Goal: Task Accomplishment & Management: Manage account settings

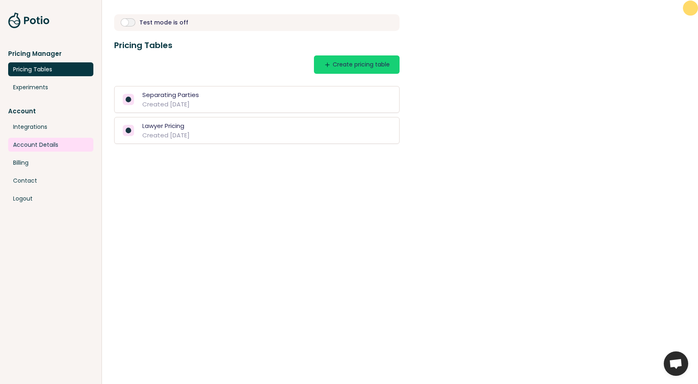
click at [33, 148] on link "Account Details" at bounding box center [50, 145] width 85 height 14
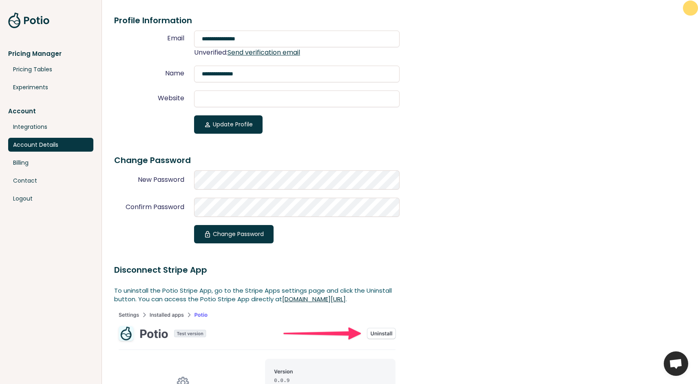
click at [39, 53] on div "Pricing Manager" at bounding box center [50, 53] width 85 height 9
click at [30, 70] on link "Pricing Tables" at bounding box center [50, 69] width 85 height 14
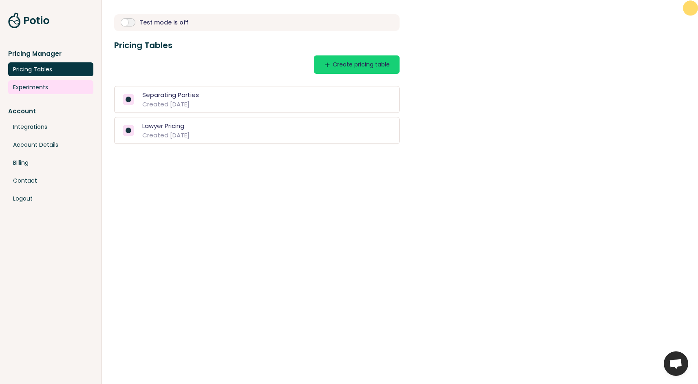
click at [24, 91] on link "Experiments" at bounding box center [50, 87] width 85 height 14
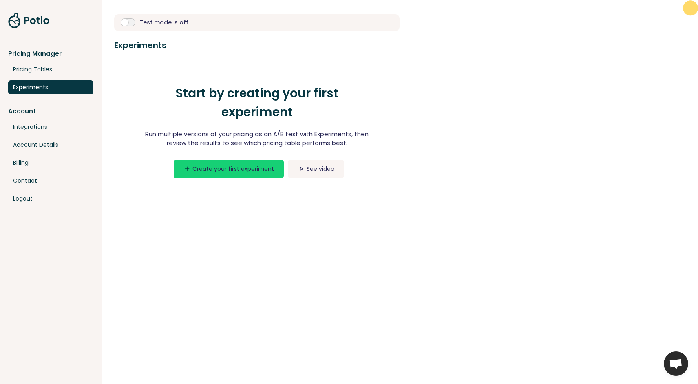
click at [34, 136] on div "Account Integrations Account Details Billing Contact Logout" at bounding box center [50, 155] width 85 height 99
click at [35, 130] on link "Integrations" at bounding box center [50, 127] width 85 height 14
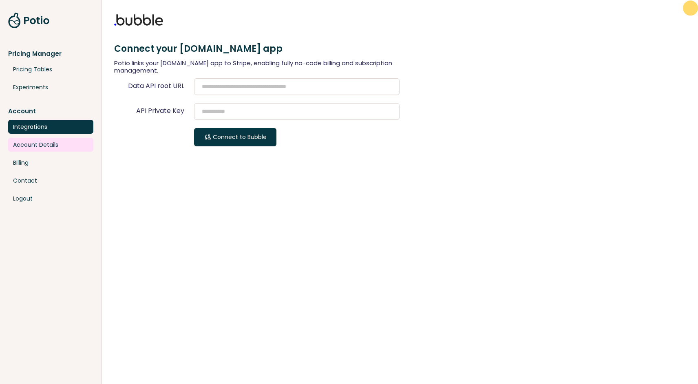
click at [34, 147] on link "Account Details" at bounding box center [50, 145] width 85 height 14
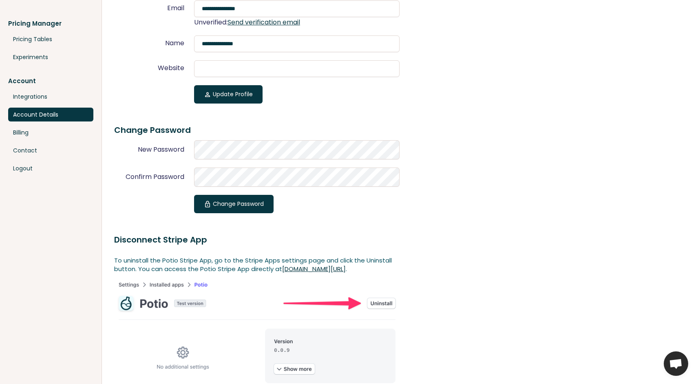
scroll to position [103, 0]
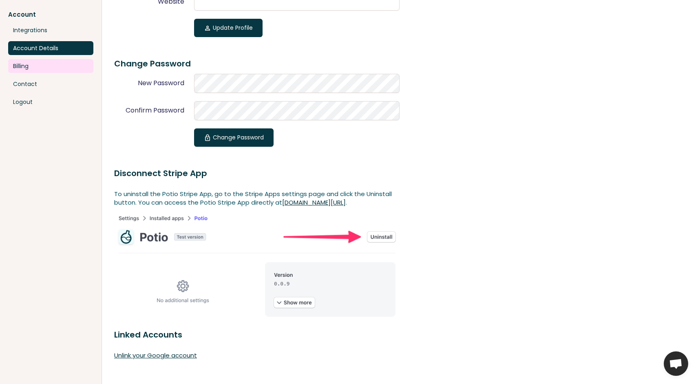
click at [28, 61] on link "Billing" at bounding box center [50, 66] width 85 height 14
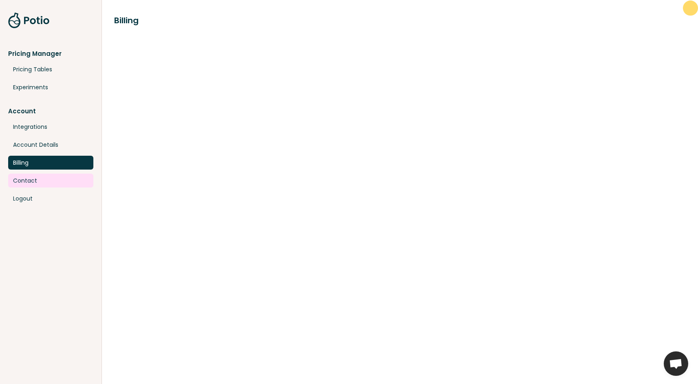
click at [23, 178] on link "Contact" at bounding box center [50, 181] width 85 height 14
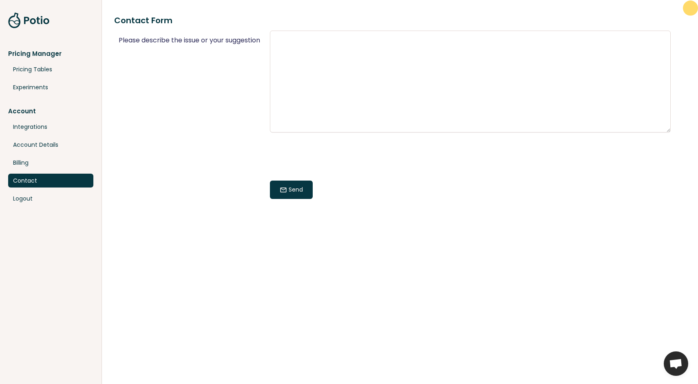
click at [31, 51] on div "Pricing Manager" at bounding box center [50, 53] width 85 height 9
click at [29, 70] on link "Pricing Tables" at bounding box center [50, 69] width 85 height 14
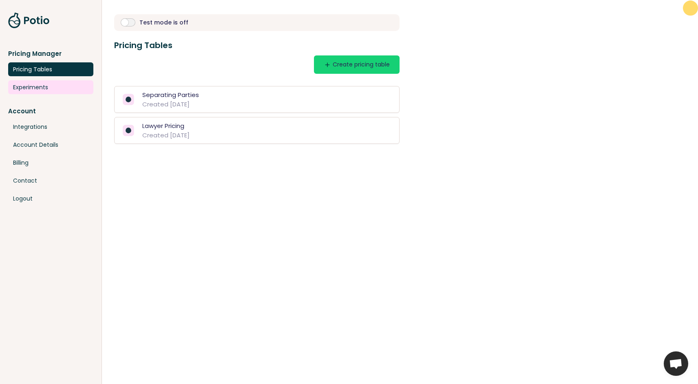
click at [30, 90] on link "Experiments" at bounding box center [50, 87] width 85 height 14
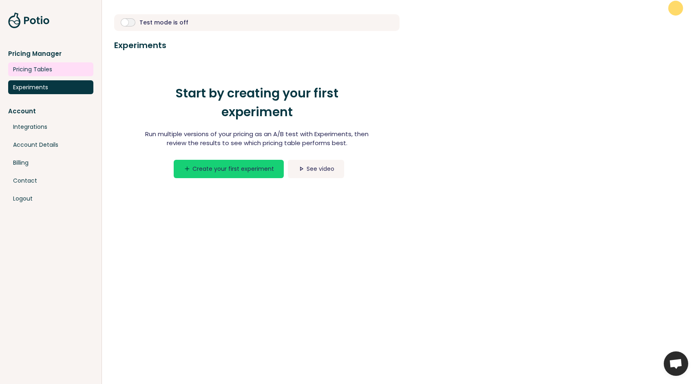
click at [34, 70] on link "Pricing Tables" at bounding box center [50, 69] width 85 height 14
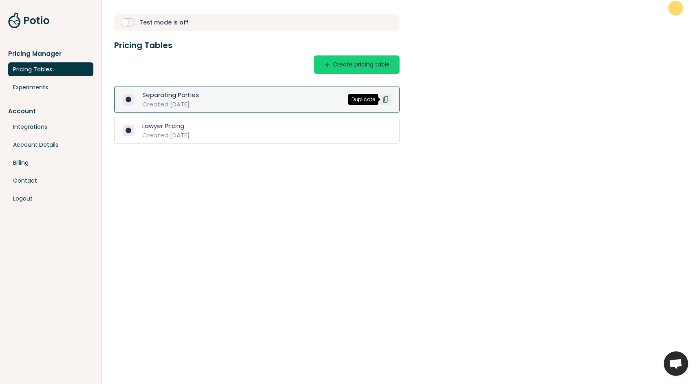
click at [387, 98] on button "content_copy" at bounding box center [385, 99] width 12 height 8
click at [307, 98] on div "Copy of Separating Parties Created Sep 11, 2025 content_copy" at bounding box center [257, 99] width 268 height 19
click at [294, 98] on div "Copy of Separating Parties Created [DATE] content_copy" at bounding box center [257, 99] width 268 height 19
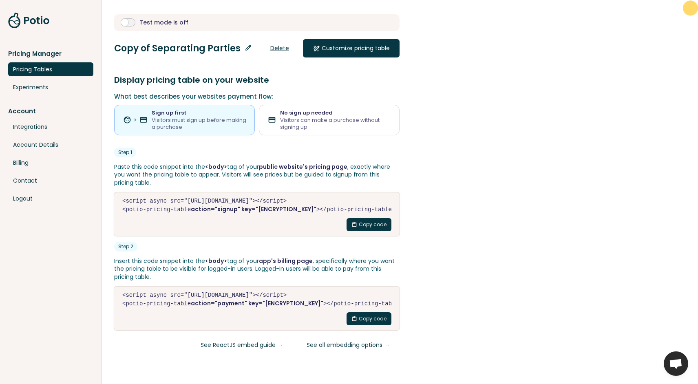
click at [283, 49] on link "Delete" at bounding box center [279, 48] width 38 height 18
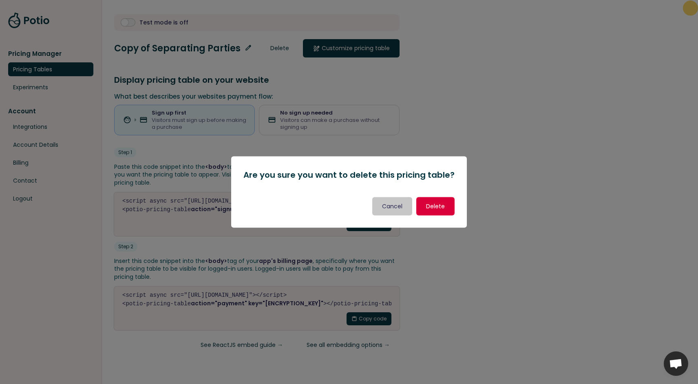
click at [435, 208] on button "Delete" at bounding box center [435, 206] width 38 height 18
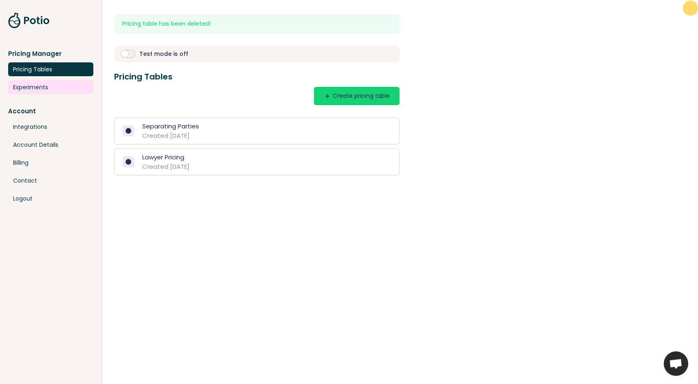
click at [25, 85] on link "Experiments" at bounding box center [50, 87] width 85 height 14
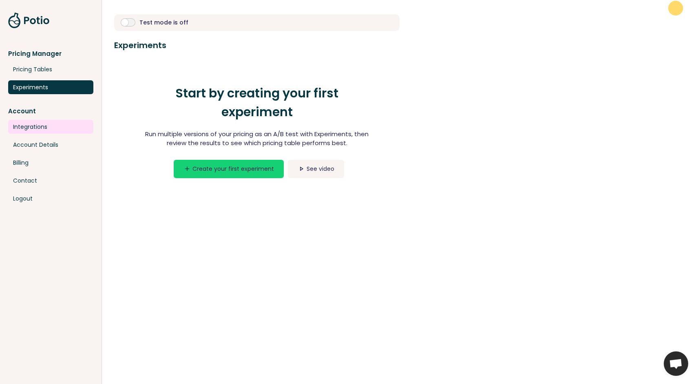
click at [30, 128] on link "Integrations" at bounding box center [50, 127] width 85 height 14
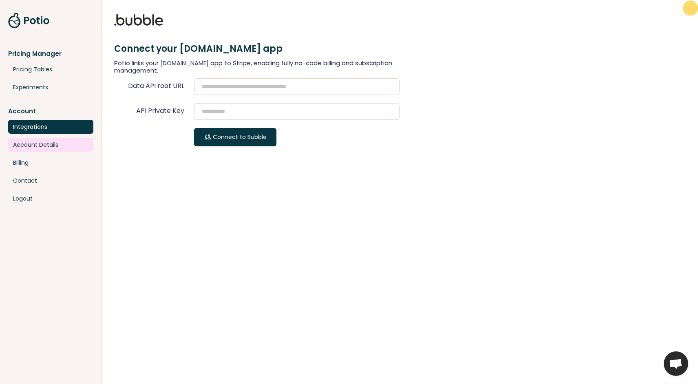
click at [29, 144] on link "Account Details" at bounding box center [50, 145] width 85 height 14
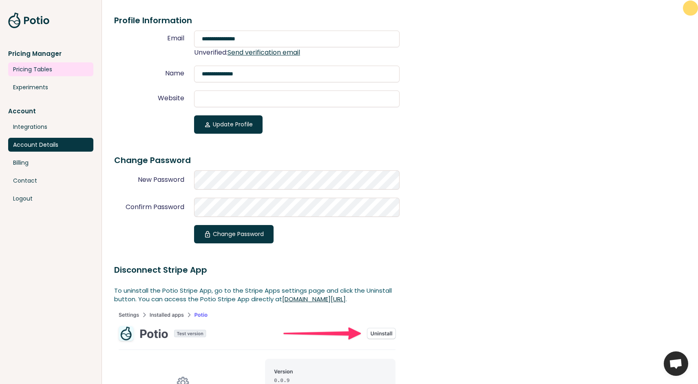
click at [34, 70] on link "Pricing Tables" at bounding box center [50, 69] width 85 height 14
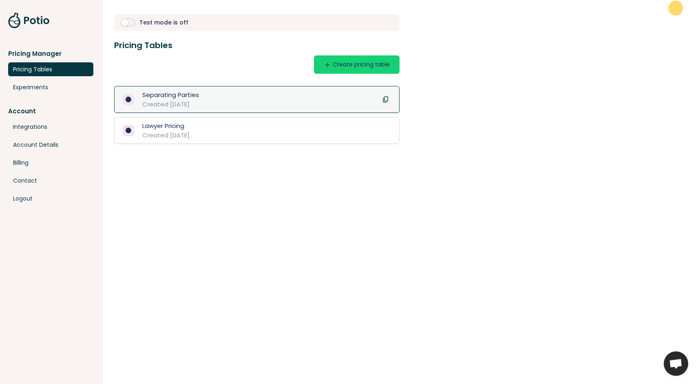
click at [261, 101] on div "Separating Parties Created Jan 5, 2025 content_copy" at bounding box center [257, 99] width 268 height 19
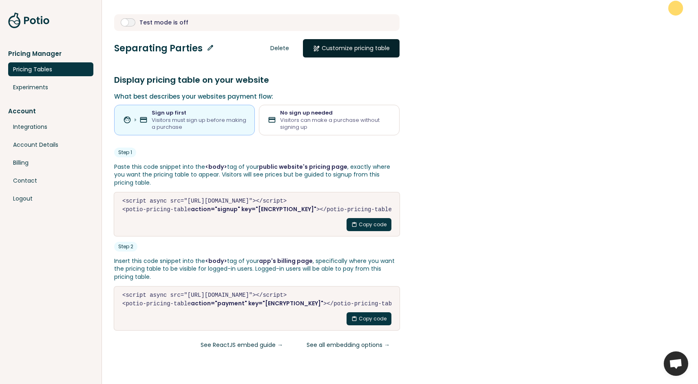
click at [346, 47] on link "draw Customize pricing table" at bounding box center [351, 48] width 97 height 18
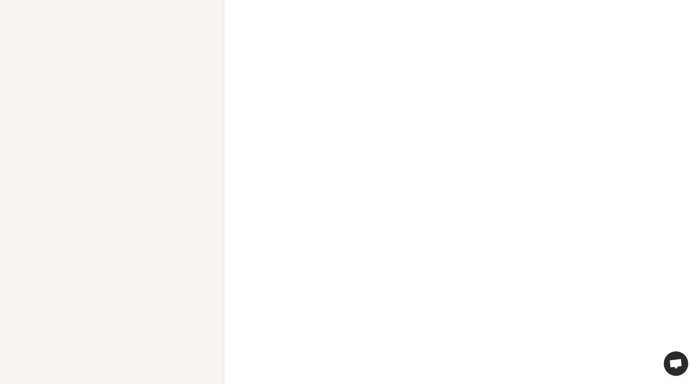
select select "****"
select select "******"
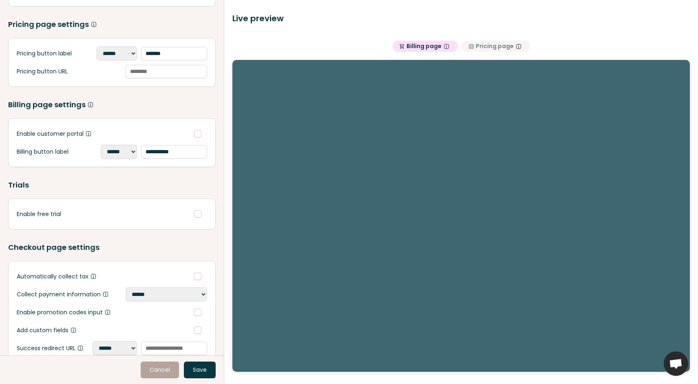
scroll to position [764, 0]
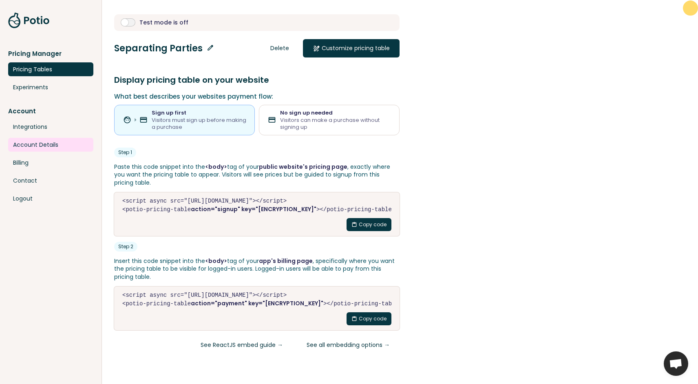
click at [36, 141] on link "Account Details" at bounding box center [50, 145] width 85 height 14
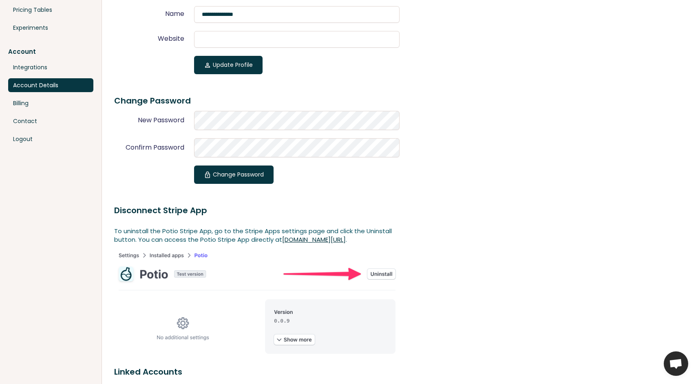
scroll to position [103, 0]
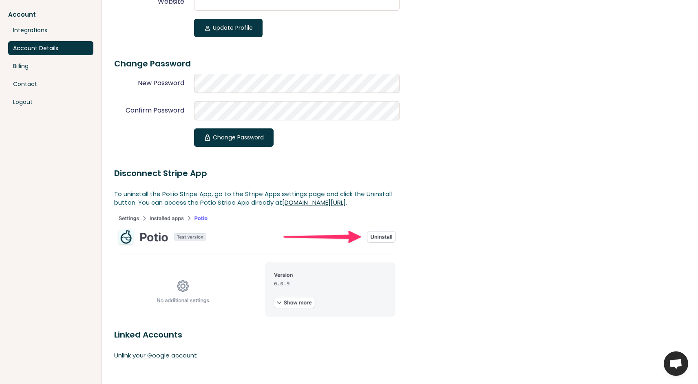
click at [528, 66] on div "**********" at bounding box center [385, 143] width 566 height 481
click at [249, 140] on button "lock Change Password" at bounding box center [233, 137] width 79 height 18
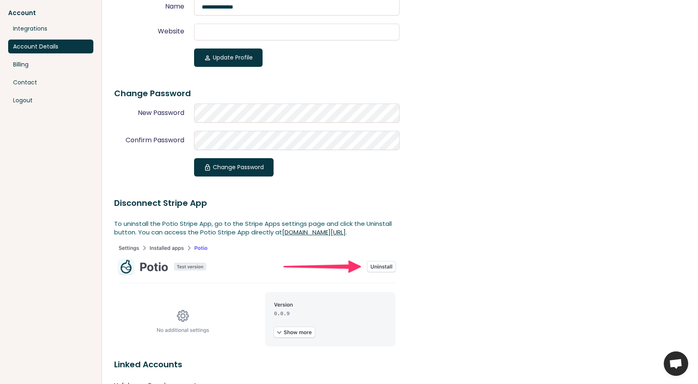
scroll to position [135, 0]
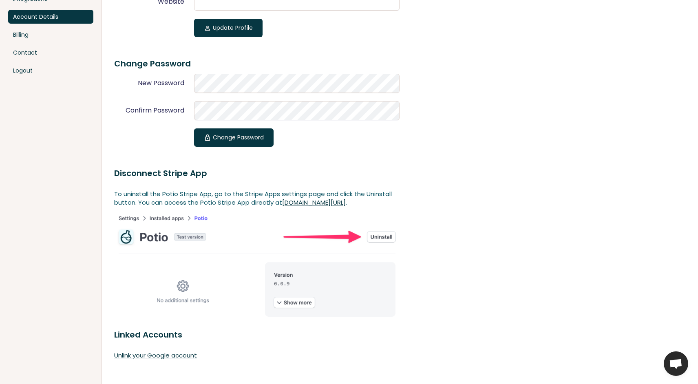
click at [143, 356] on link "Unlink your Google account" at bounding box center [155, 355] width 83 height 9
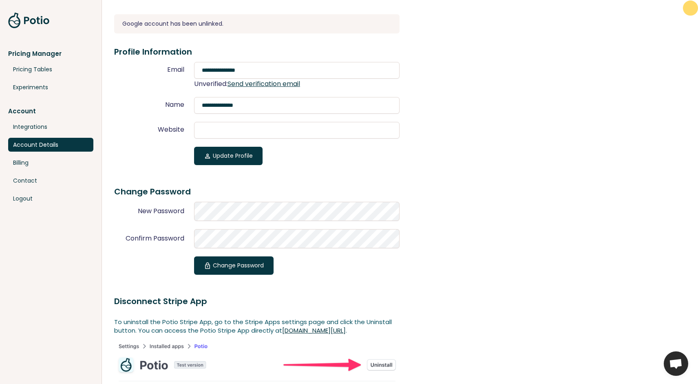
click at [263, 88] on link "Send verification email" at bounding box center [263, 83] width 73 height 9
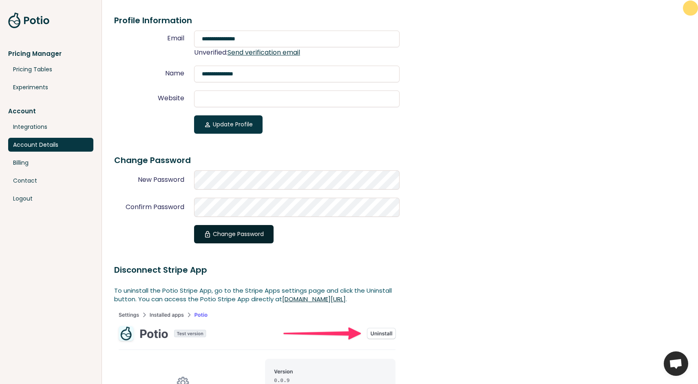
click at [213, 239] on button "lock Change Password" at bounding box center [233, 234] width 79 height 18
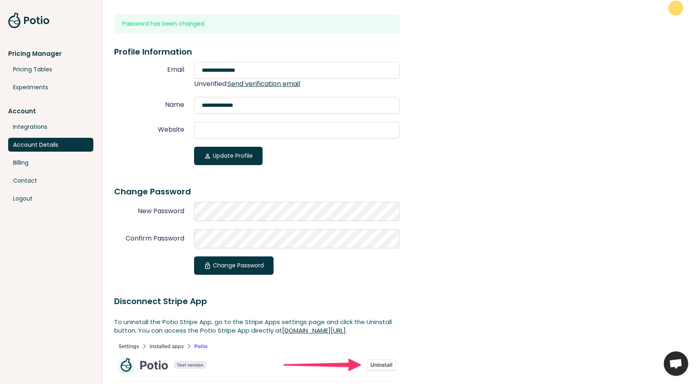
click at [437, 185] on div "**********" at bounding box center [385, 256] width 566 height 512
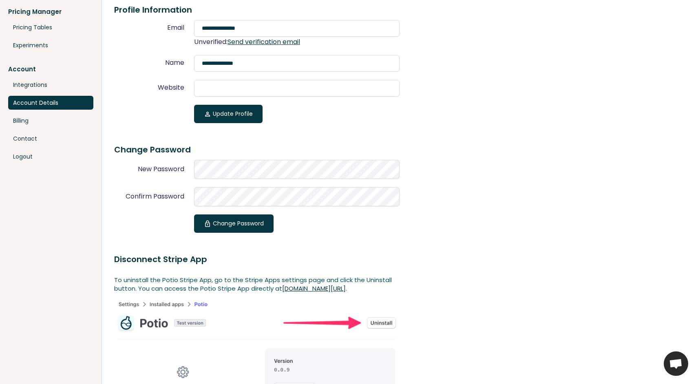
scroll to position [40, 0]
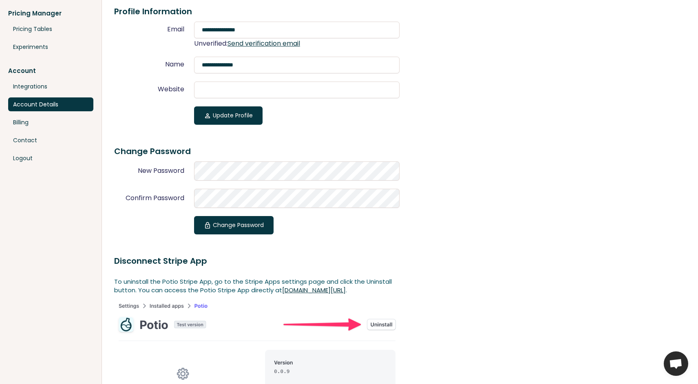
click at [274, 46] on link "Send verification email" at bounding box center [263, 43] width 73 height 9
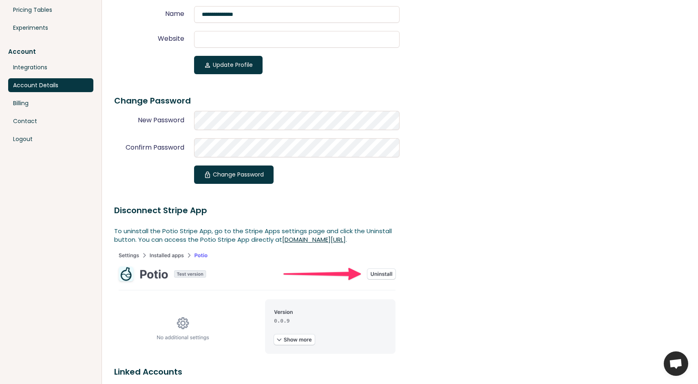
scroll to position [103, 0]
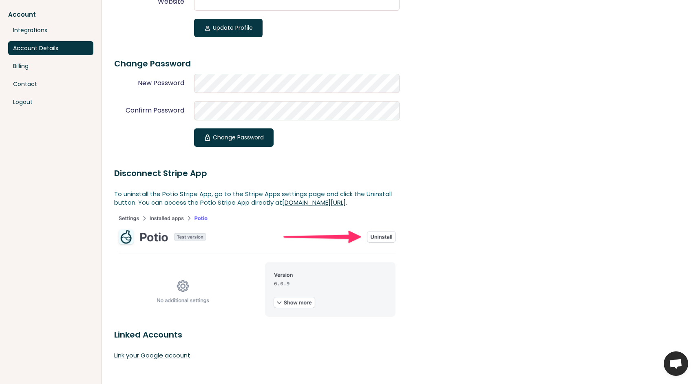
click at [134, 355] on link "Link your Google account" at bounding box center [152, 355] width 76 height 9
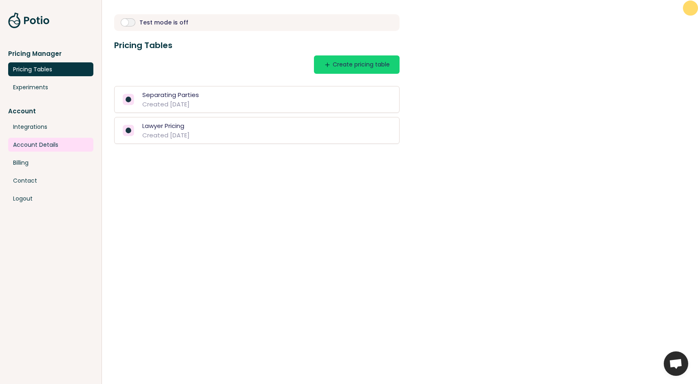
click at [38, 145] on link "Account Details" at bounding box center [50, 145] width 85 height 14
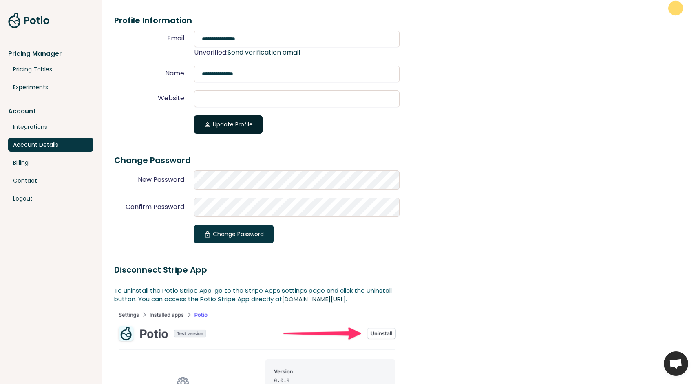
click at [227, 133] on button "person Update Profile" at bounding box center [228, 124] width 68 height 18
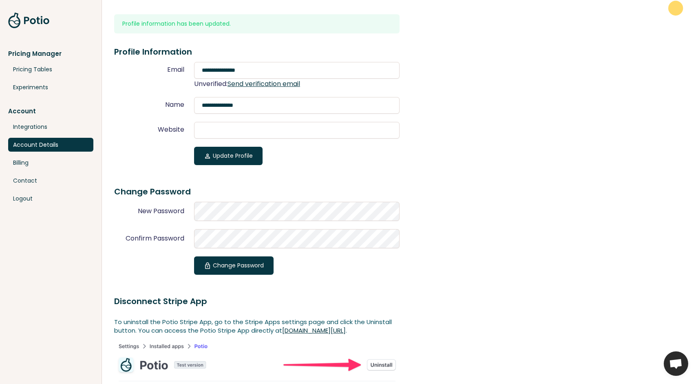
click at [266, 84] on link "Send verification email" at bounding box center [263, 83] width 73 height 9
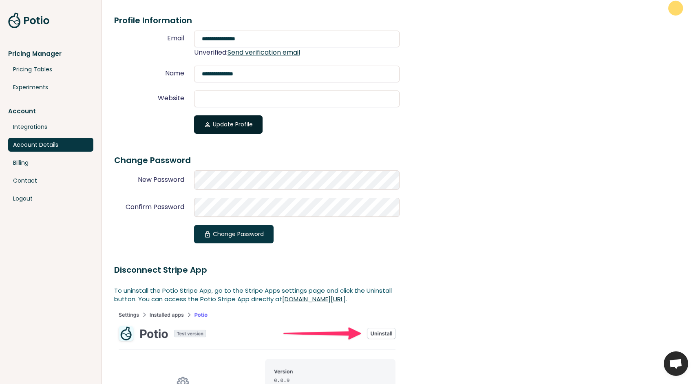
click at [225, 130] on button "person Update Profile" at bounding box center [228, 124] width 68 height 18
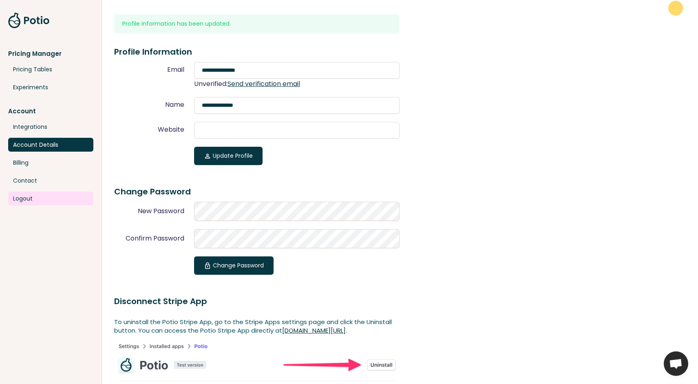
click at [19, 198] on link "Logout" at bounding box center [50, 199] width 85 height 14
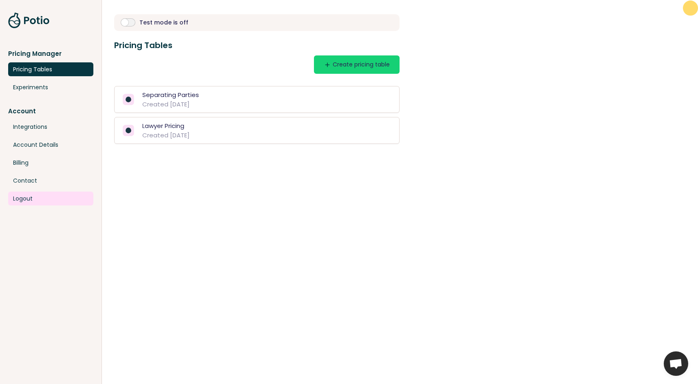
click at [31, 198] on link "Logout" at bounding box center [50, 199] width 85 height 14
